Goal: Task Accomplishment & Management: Use online tool/utility

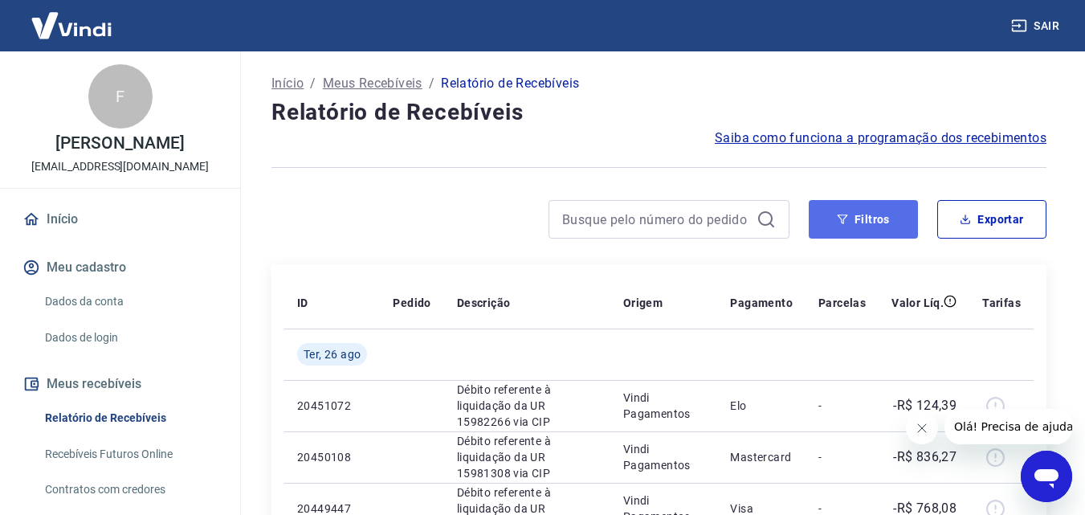
click at [890, 209] on button "Filtros" at bounding box center [862, 219] width 109 height 39
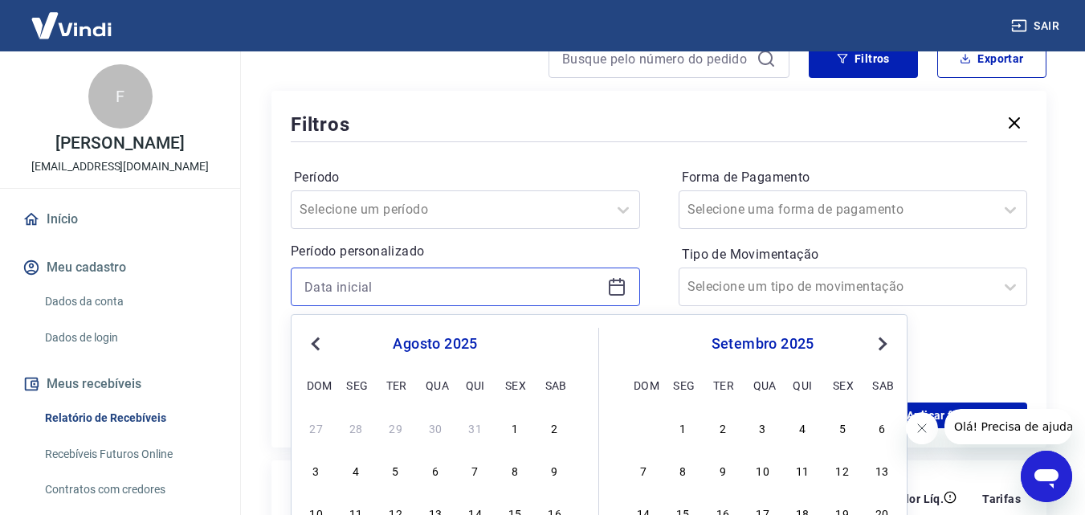
click at [389, 283] on input at bounding box center [452, 287] width 296 height 24
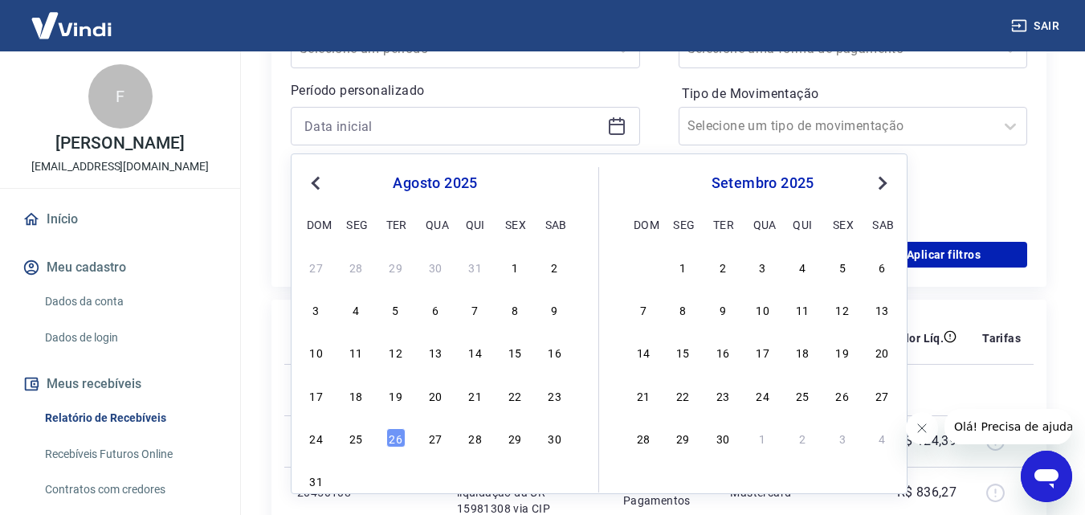
click at [446, 393] on div "17 18 19 20 21 22 23" at bounding box center [435, 394] width 262 height 23
click at [438, 393] on div "20" at bounding box center [435, 394] width 19 height 19
type input "[DATE]"
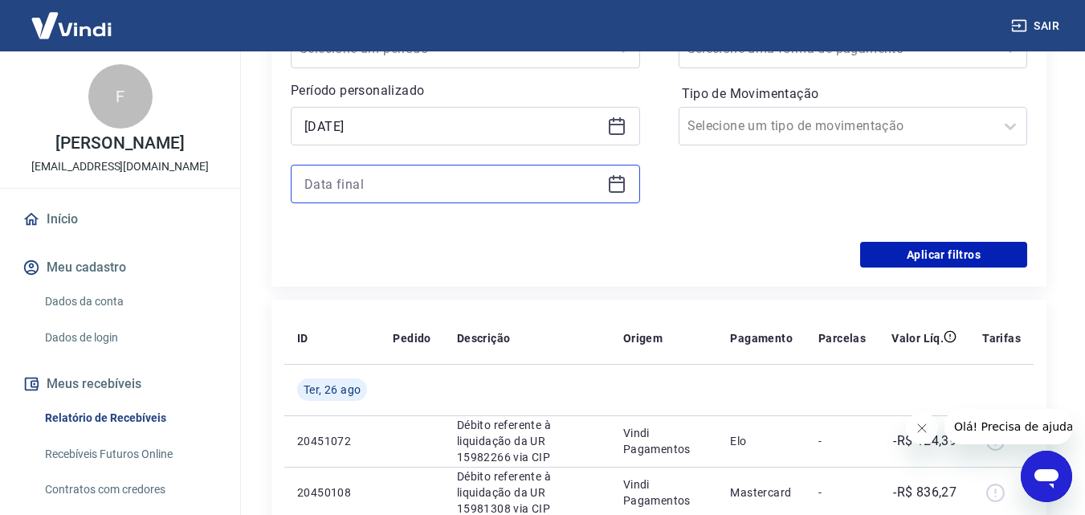
click at [429, 195] on input at bounding box center [452, 184] width 296 height 24
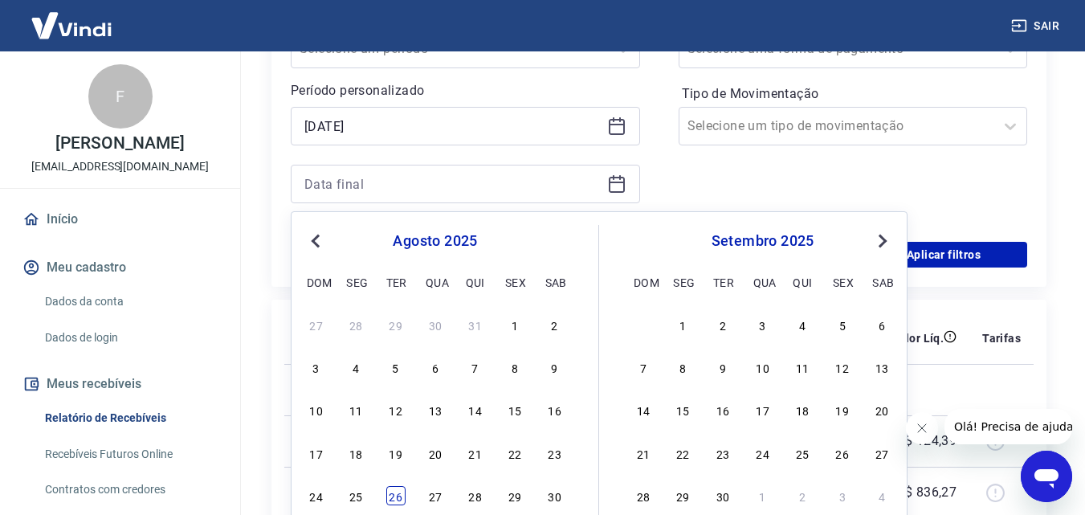
click at [398, 490] on div "26" at bounding box center [395, 495] width 19 height 19
type input "[DATE]"
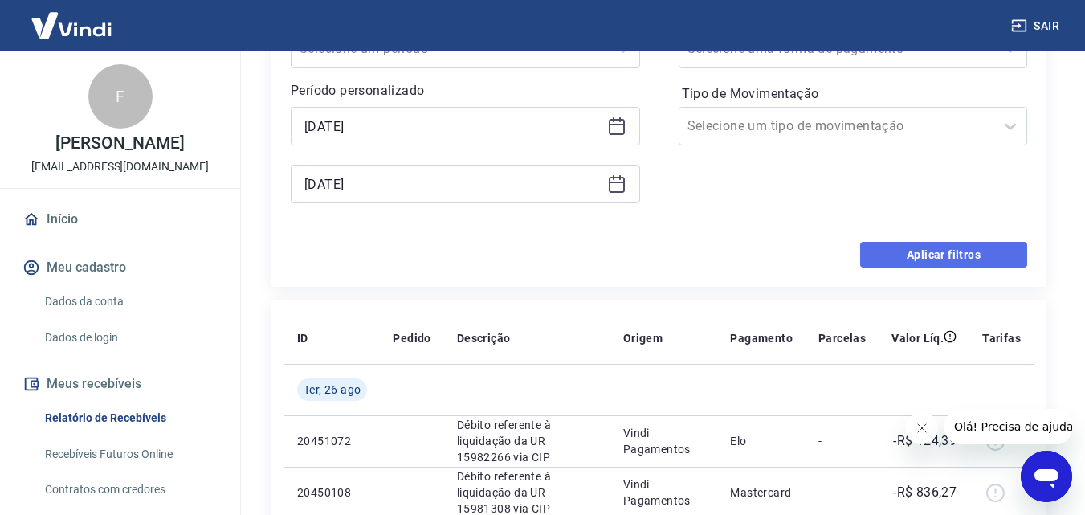
click at [906, 251] on button "Aplicar filtros" at bounding box center [943, 255] width 167 height 26
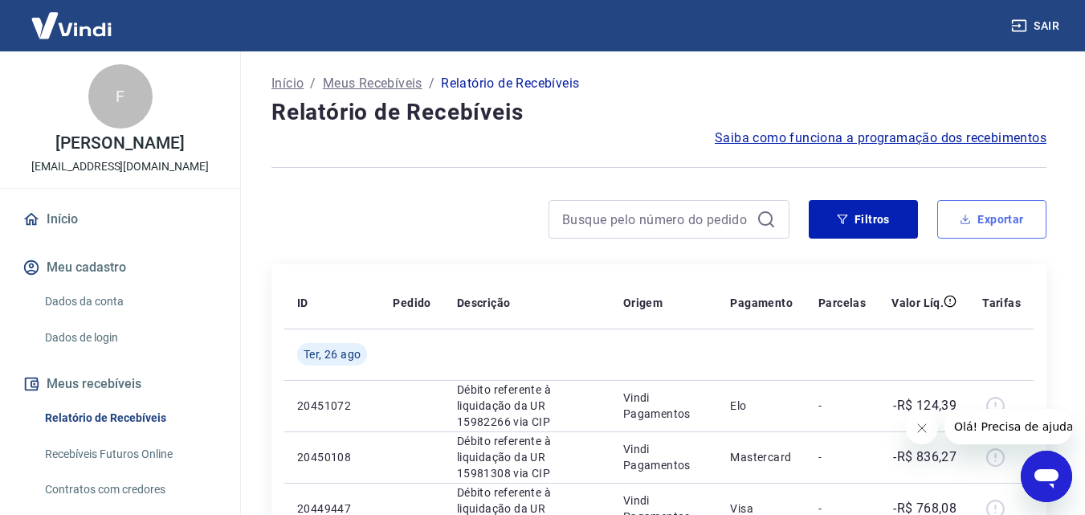
click at [1002, 210] on button "Exportar" at bounding box center [991, 219] width 109 height 39
type input "[DATE]"
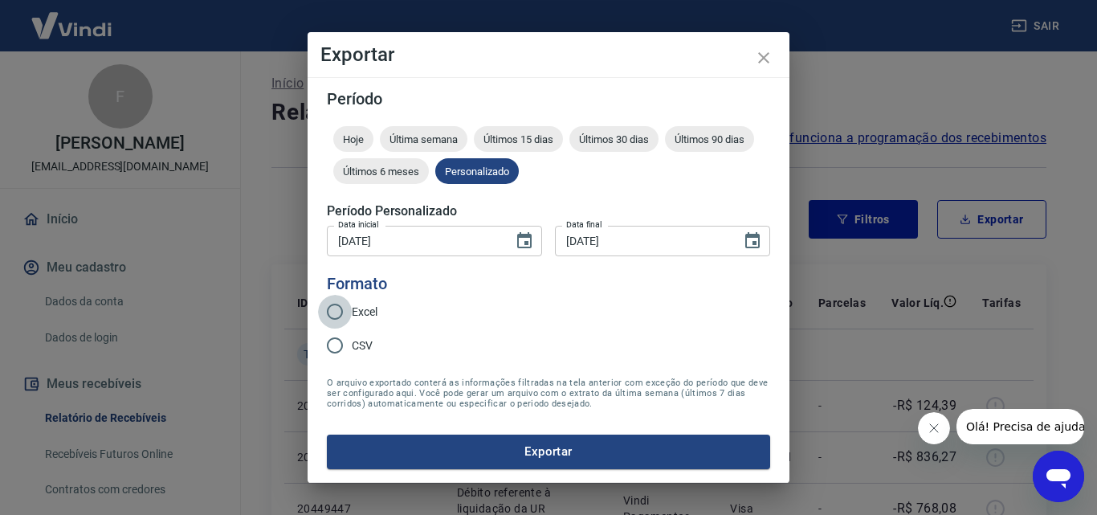
click at [332, 313] on input "Excel" at bounding box center [335, 312] width 34 height 34
radio input "true"
click at [470, 446] on button "Exportar" at bounding box center [548, 451] width 443 height 34
